Goal: Find contact information: Find contact information

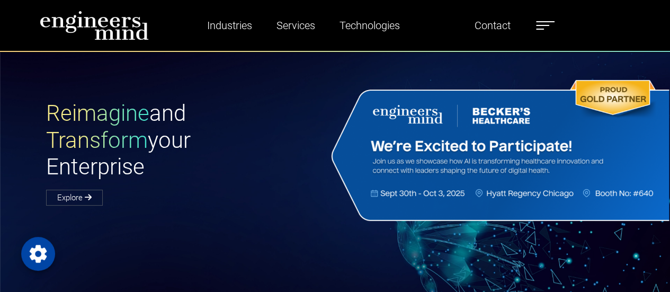
click at [542, 20] on label at bounding box center [545, 26] width 19 height 14
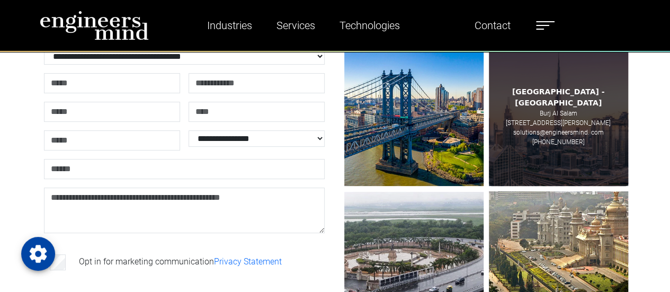
scroll to position [159, 0]
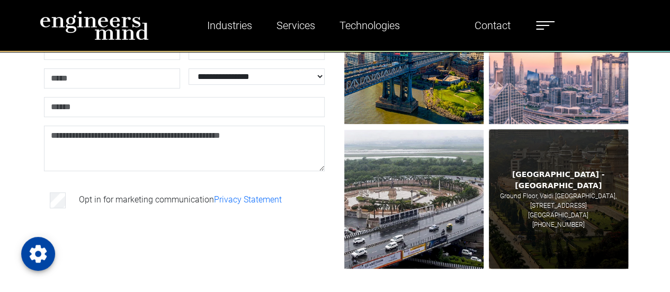
click at [582, 210] on p "[GEOGRAPHIC_DATA]" at bounding box center [558, 215] width 60 height 10
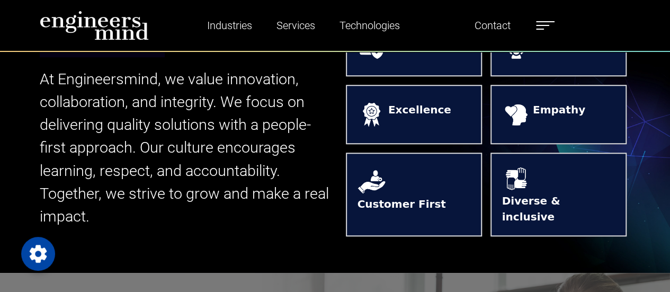
scroll to position [265, 0]
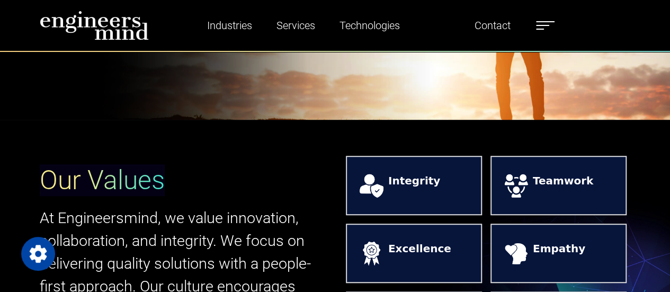
scroll to position [159, 0]
